Goal: Task Accomplishment & Management: Use online tool/utility

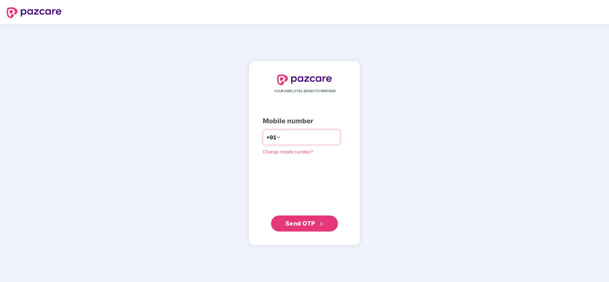
type input "**********"
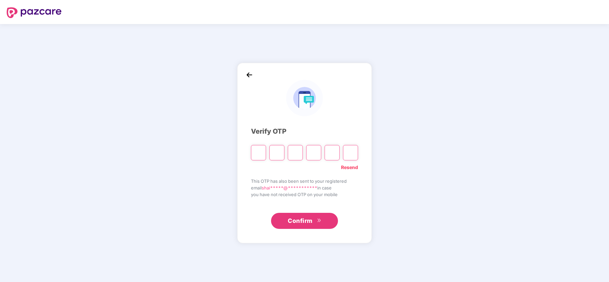
type input "*"
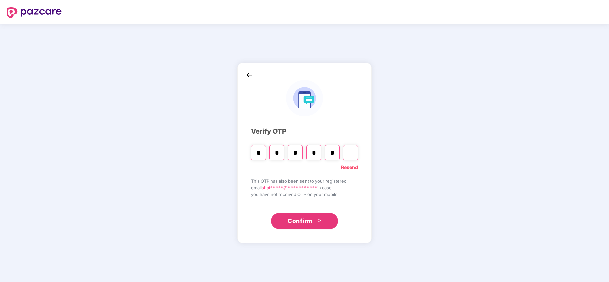
type input "*"
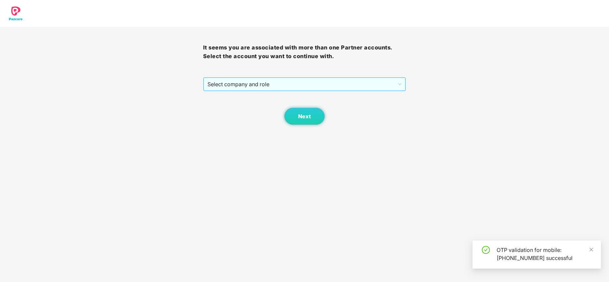
click at [260, 90] on span "Select company and role" at bounding box center [304, 84] width 194 height 13
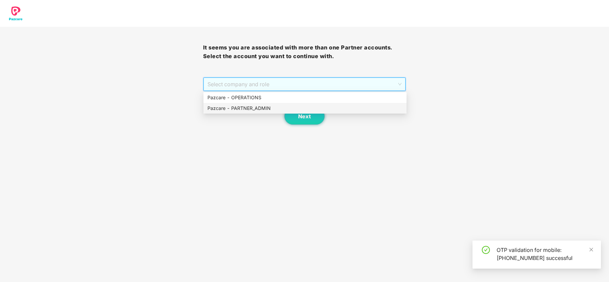
click at [257, 106] on div "Pazcare - PARTNER_ADMIN" at bounding box center [304, 108] width 195 height 7
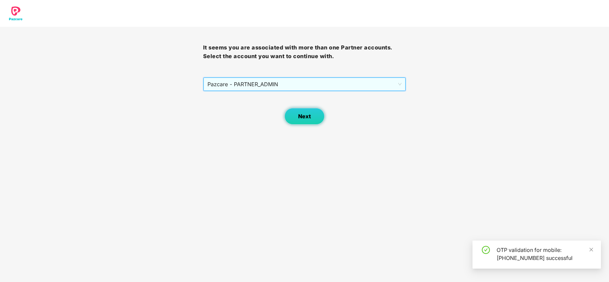
click at [297, 118] on button "Next" at bounding box center [304, 116] width 40 height 17
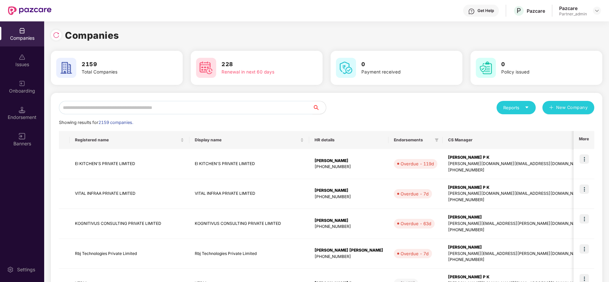
click at [187, 104] on input "text" at bounding box center [186, 107] width 254 height 13
paste input "**********"
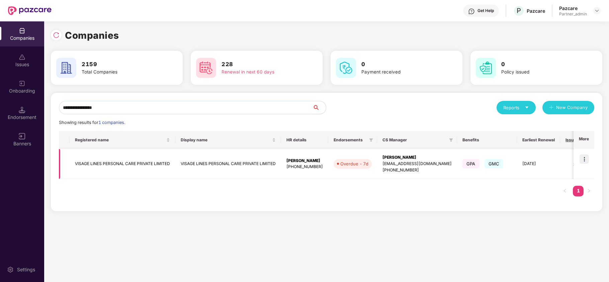
type input "**********"
click at [584, 157] on img at bounding box center [583, 159] width 9 height 9
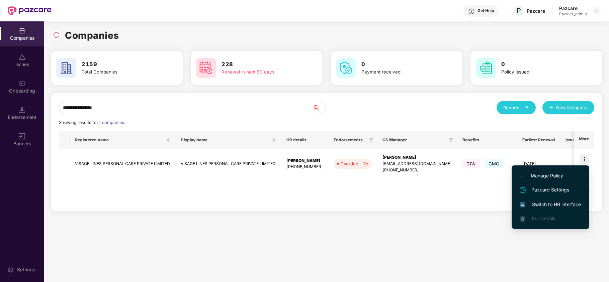
click at [568, 202] on span "Switch to HR interface" at bounding box center [550, 204] width 61 height 7
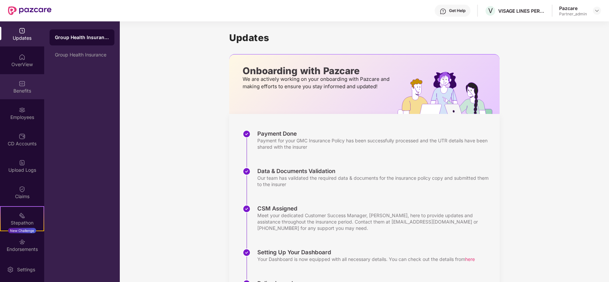
click at [23, 93] on div "Benefits" at bounding box center [22, 91] width 44 height 7
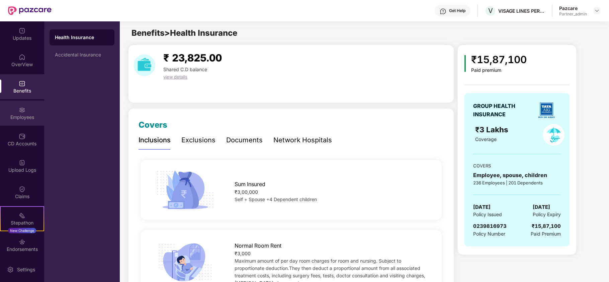
click at [19, 113] on img at bounding box center [22, 110] width 7 height 7
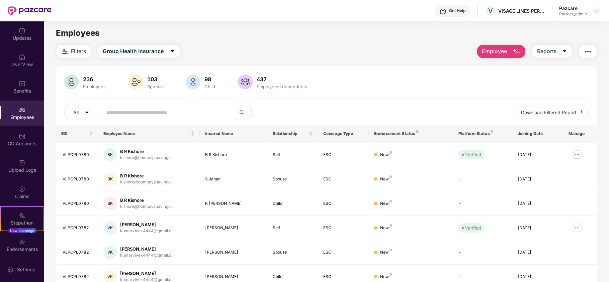
click at [150, 114] on input "text" at bounding box center [166, 113] width 120 height 10
paste input "**********"
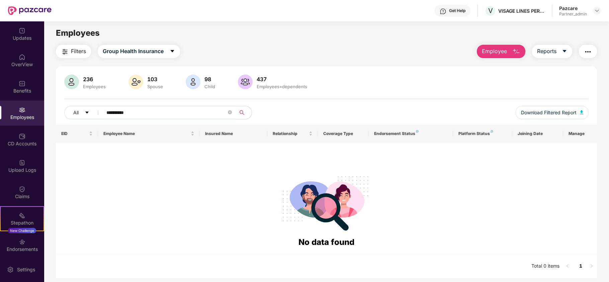
paste input "text"
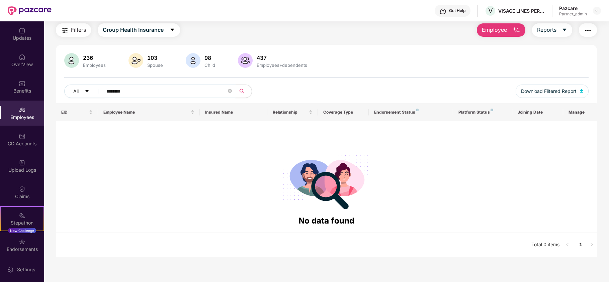
scroll to position [21, 0]
paste input "**"
type input "**********"
click at [599, 12] on img at bounding box center [596, 10] width 5 height 5
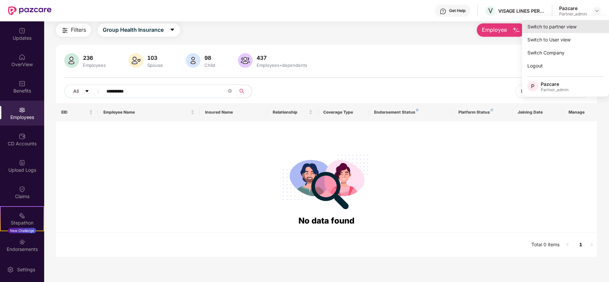
click at [549, 23] on div "Switch to partner view" at bounding box center [565, 26] width 87 height 13
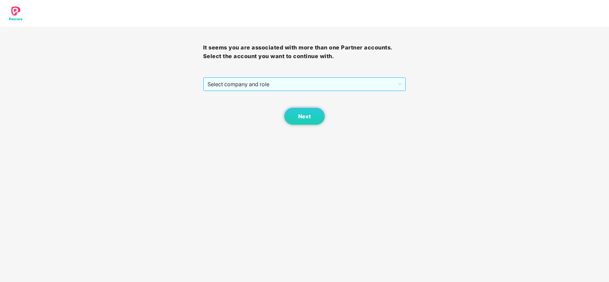
click at [232, 83] on span "Select company and role" at bounding box center [304, 84] width 194 height 13
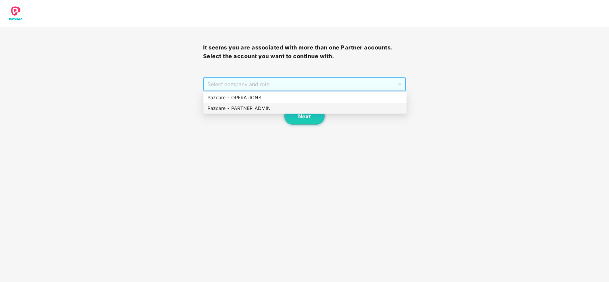
click at [224, 105] on div "Pazcare - PARTNER_ADMIN" at bounding box center [304, 108] width 195 height 7
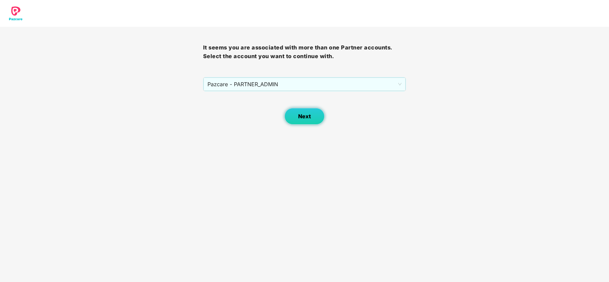
click at [293, 117] on button "Next" at bounding box center [304, 116] width 40 height 17
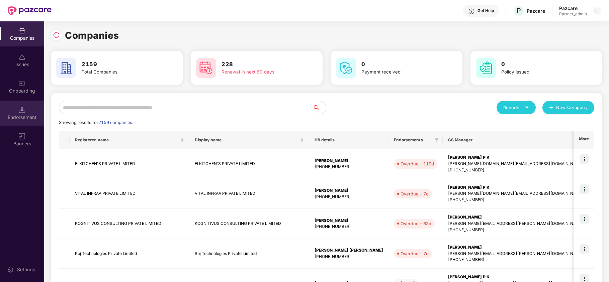
click at [20, 113] on div "Endorsement" at bounding box center [22, 113] width 44 height 25
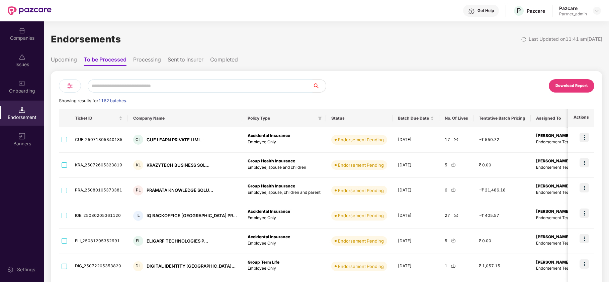
click at [166, 85] on input "text" at bounding box center [200, 85] width 225 height 13
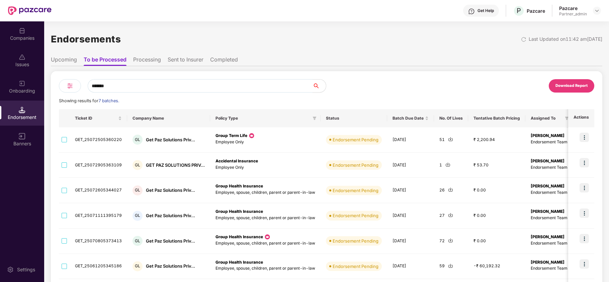
type input "*******"
click at [68, 86] on img at bounding box center [70, 86] width 8 height 8
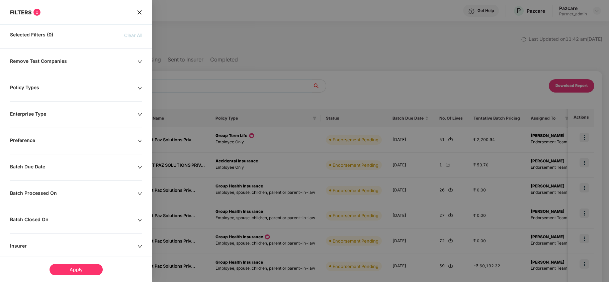
click at [28, 84] on div "Remove Test Companies Policy Types Enterprise Type Preference Batch Due Date Ba…" at bounding box center [76, 217] width 152 height 318
click at [27, 87] on div "Policy Types" at bounding box center [73, 88] width 127 height 7
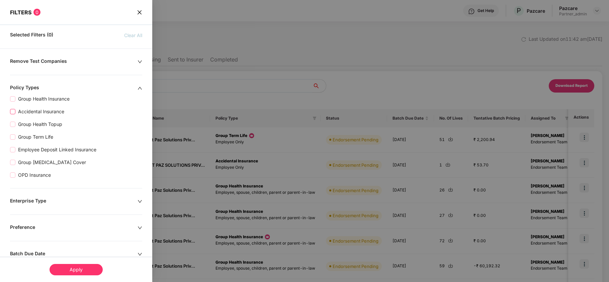
click at [32, 113] on span "Accidental Insurance" at bounding box center [41, 111] width 52 height 7
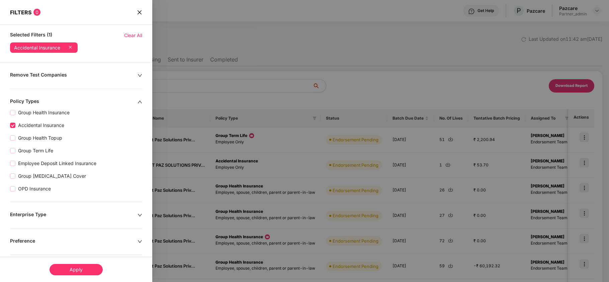
click at [86, 268] on div "Apply" at bounding box center [76, 269] width 53 height 11
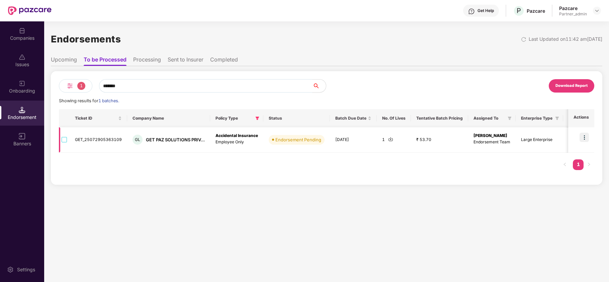
click at [388, 140] on img at bounding box center [390, 139] width 5 height 5
click at [583, 137] on img at bounding box center [583, 137] width 9 height 9
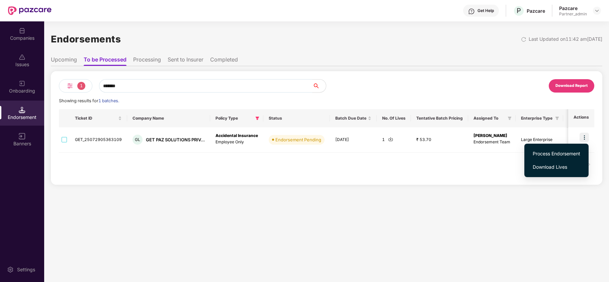
click at [545, 151] on span "Process Endorsement" at bounding box center [557, 153] width 48 height 7
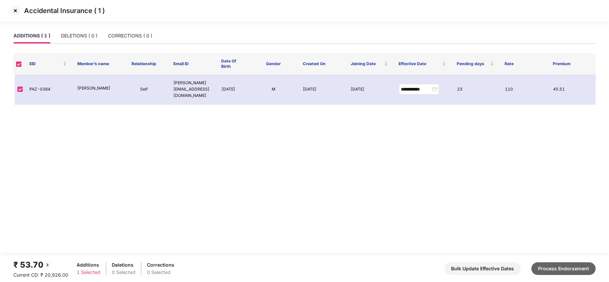
click at [546, 265] on button "Process Endorsement" at bounding box center [563, 269] width 64 height 13
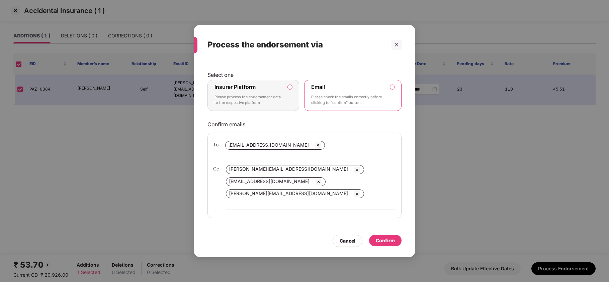
click at [277, 101] on p "Please process the endorsement data to the respective platform" at bounding box center [248, 100] width 68 height 12
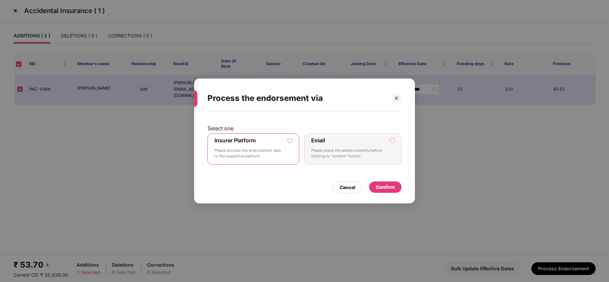
click at [387, 184] on div "Confirm" at bounding box center [385, 187] width 19 height 7
